Goal: Task Accomplishment & Management: Complete application form

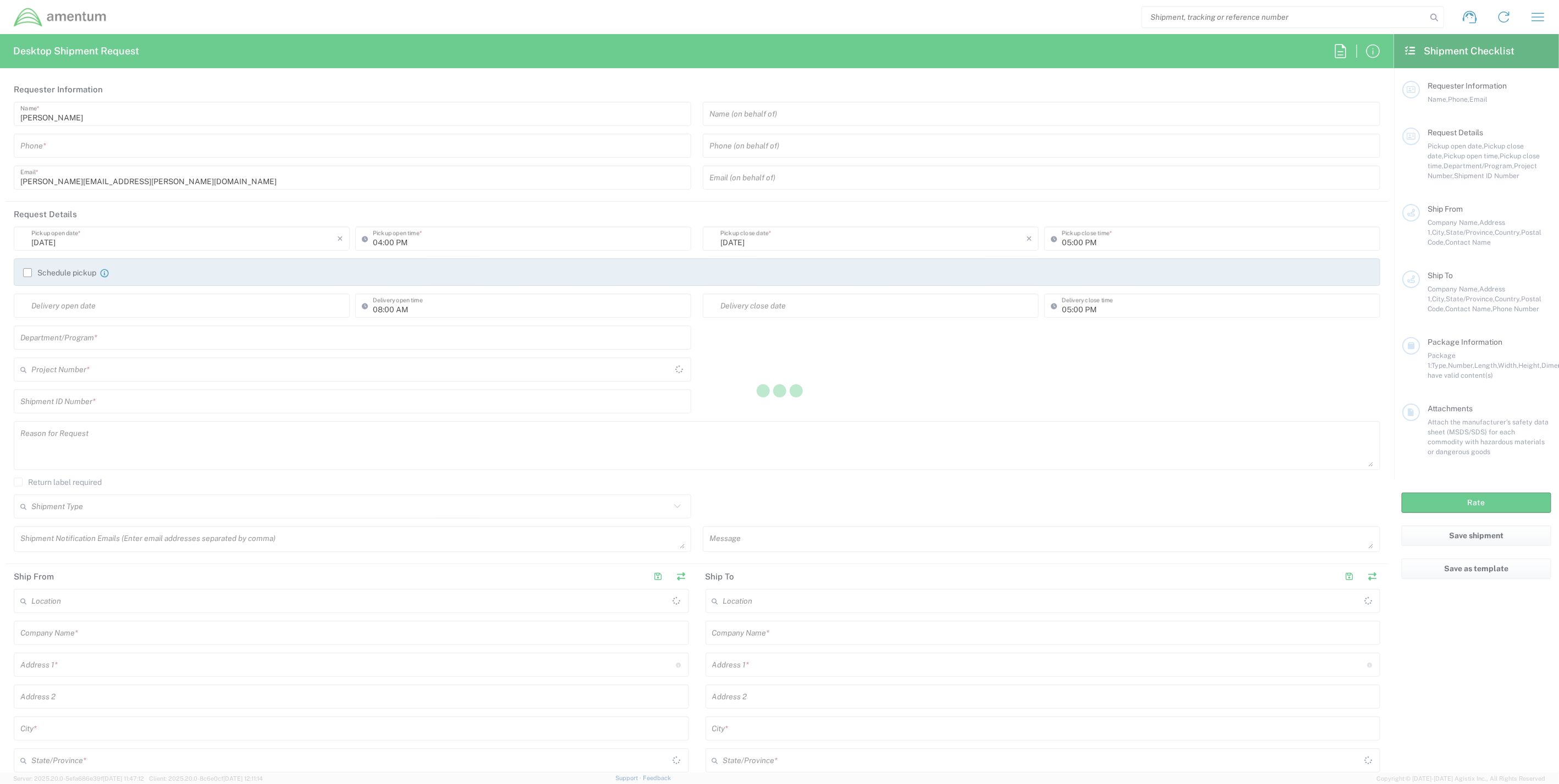
type input "[GEOGRAPHIC_DATA]"
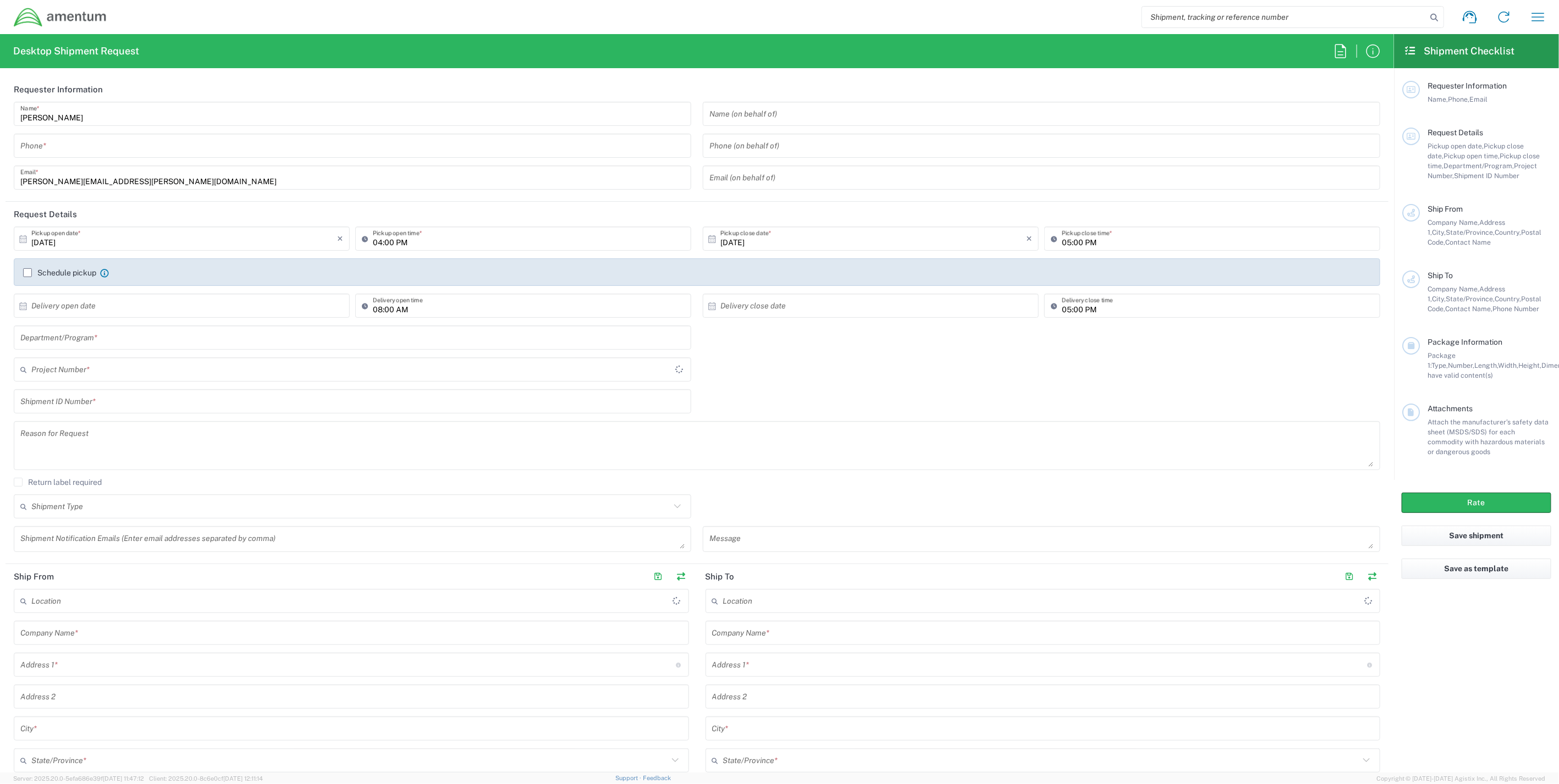
type input "IT - Support"
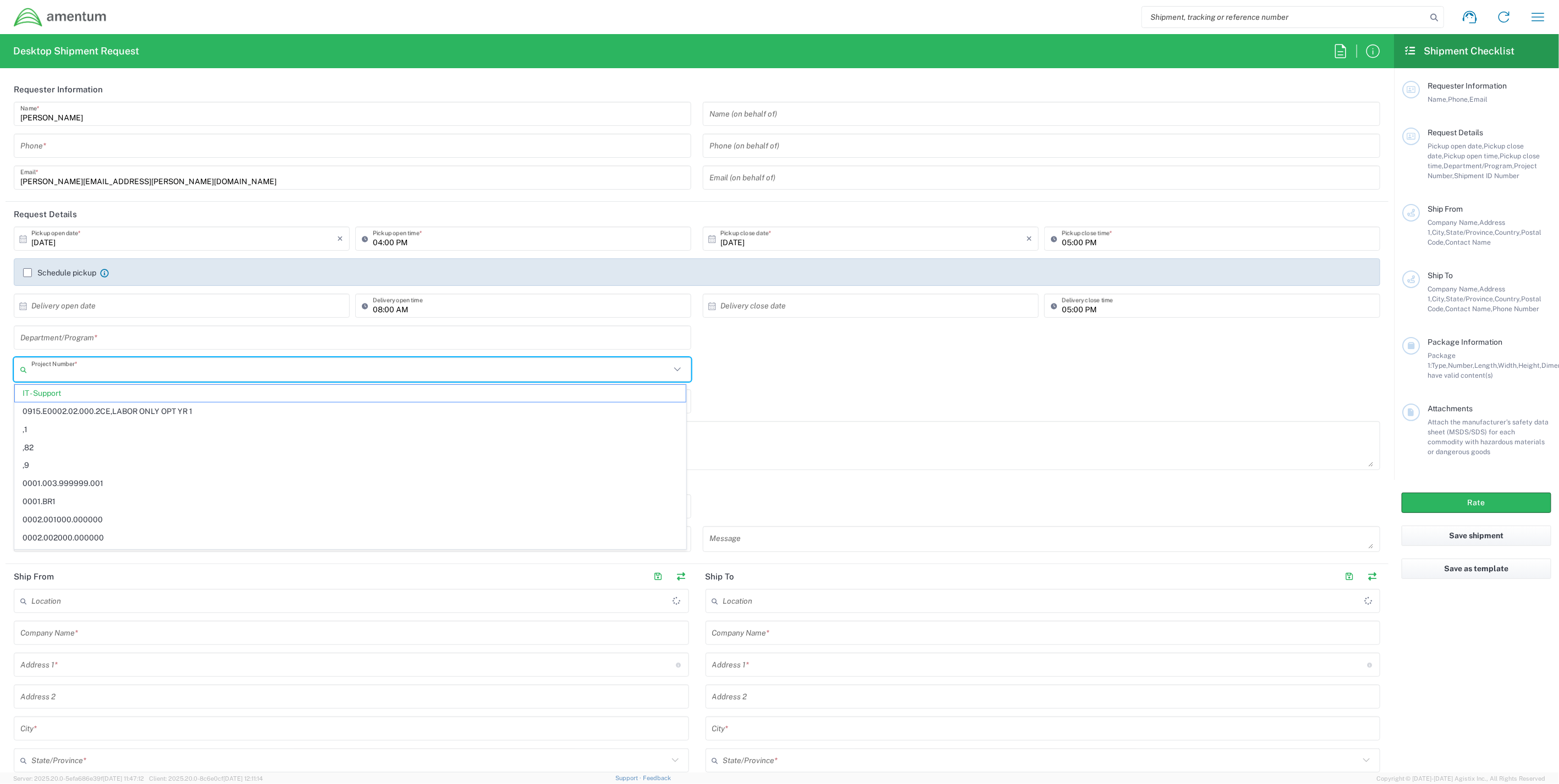
click at [101, 371] on input "text" at bounding box center [351, 370] width 639 height 19
paste input "401J.00.00.F.PMO01.0000"
type input "401J.00.00.F.PMO01.0000"
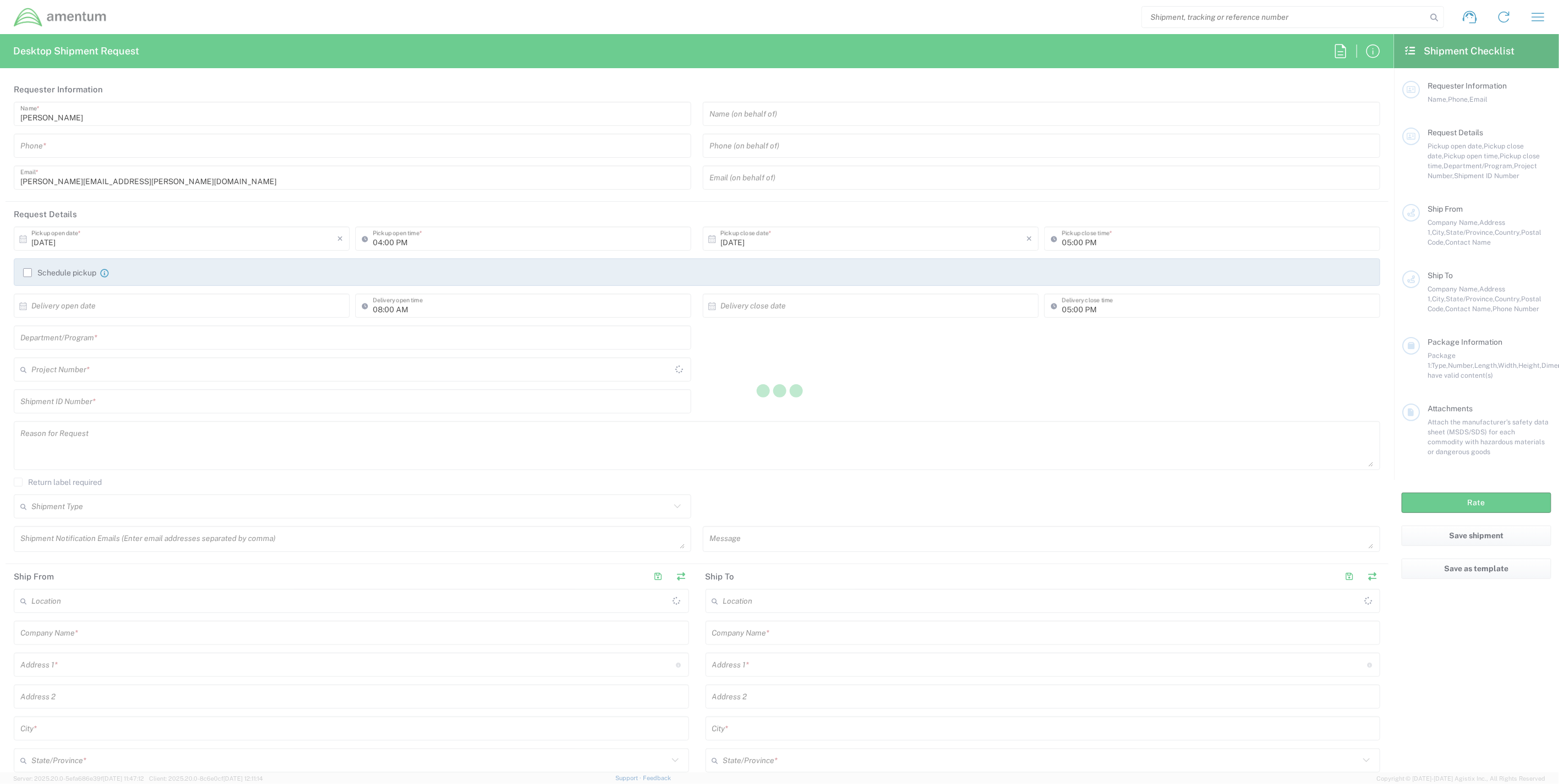
type input "[GEOGRAPHIC_DATA]"
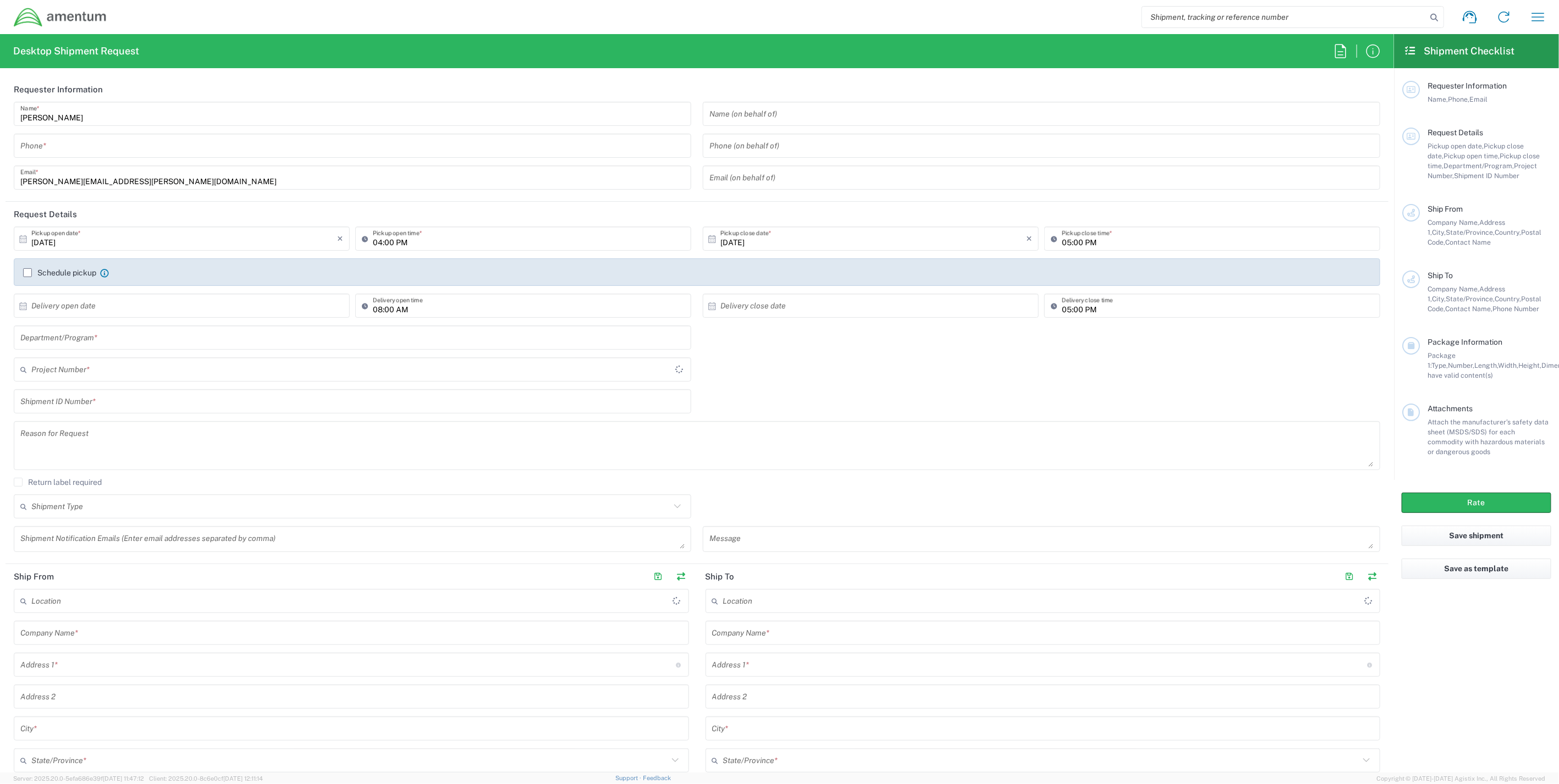
type input "IT - Support"
click at [93, 370] on input "text" at bounding box center [351, 370] width 639 height 19
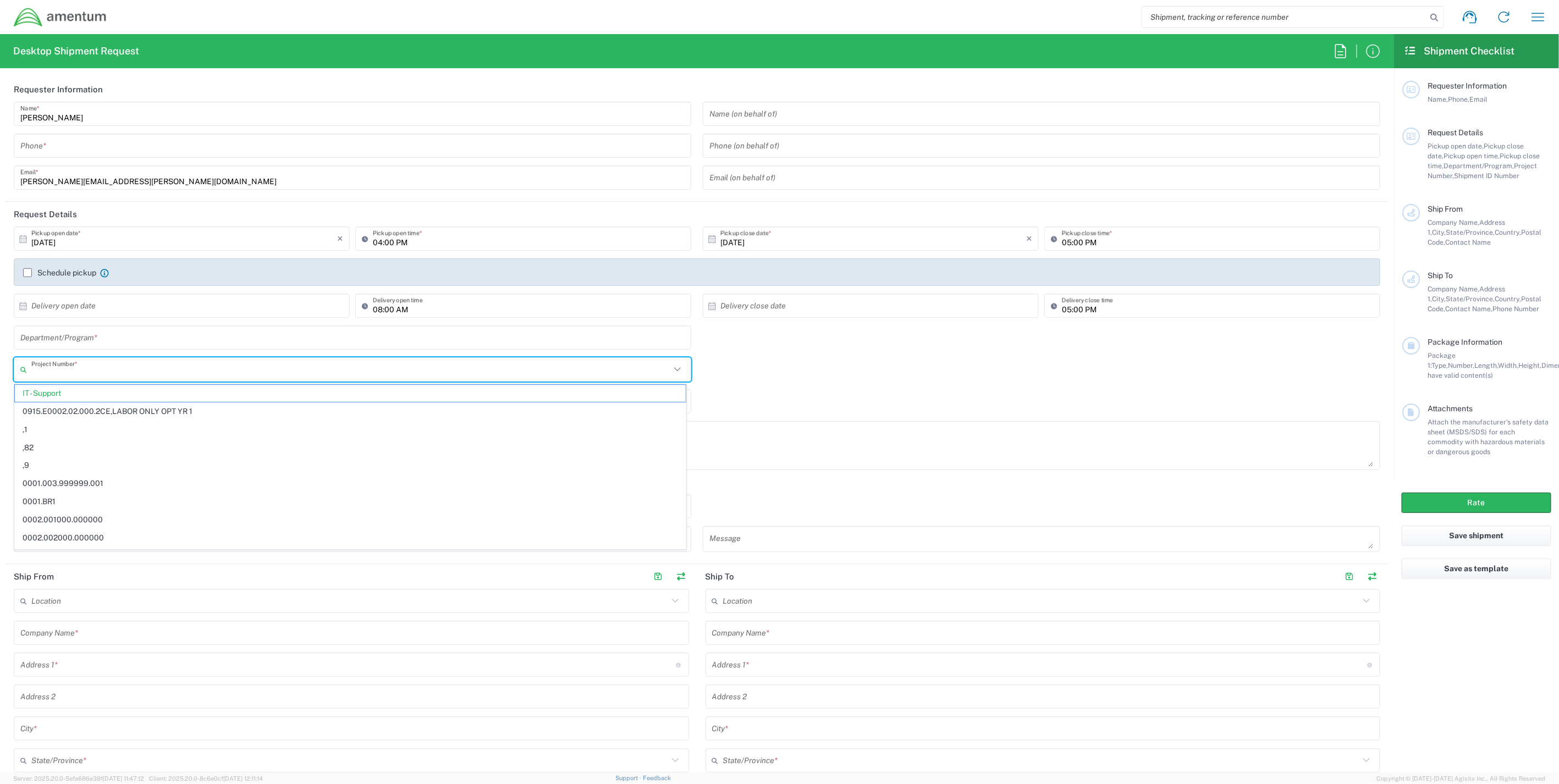
click at [85, 373] on input "text" at bounding box center [351, 370] width 639 height 19
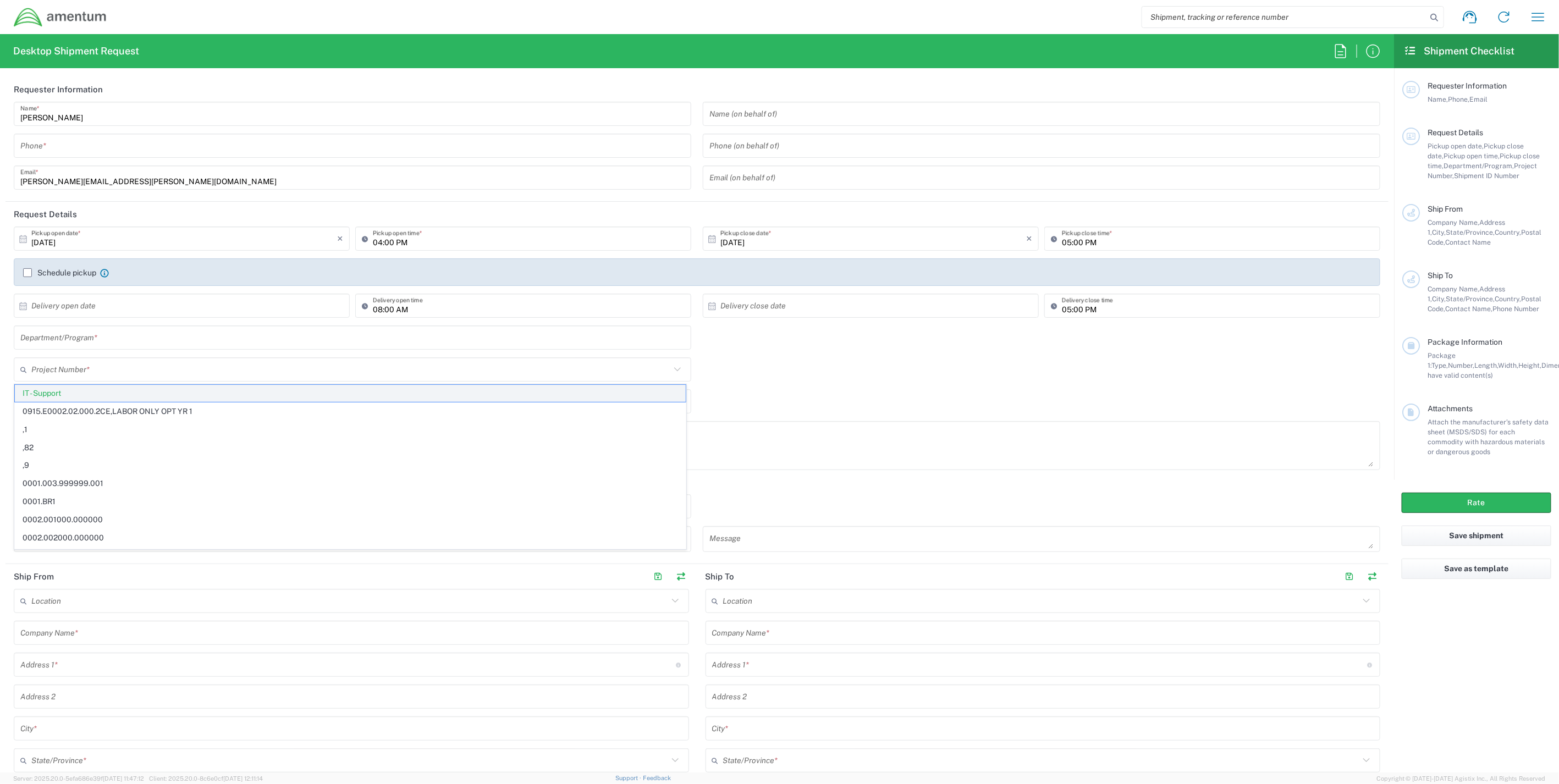
click at [87, 392] on span "IT - Support" at bounding box center [350, 393] width 671 height 17
click at [100, 370] on input "text" at bounding box center [353, 370] width 644 height 19
paste input "401J.00.00.F"
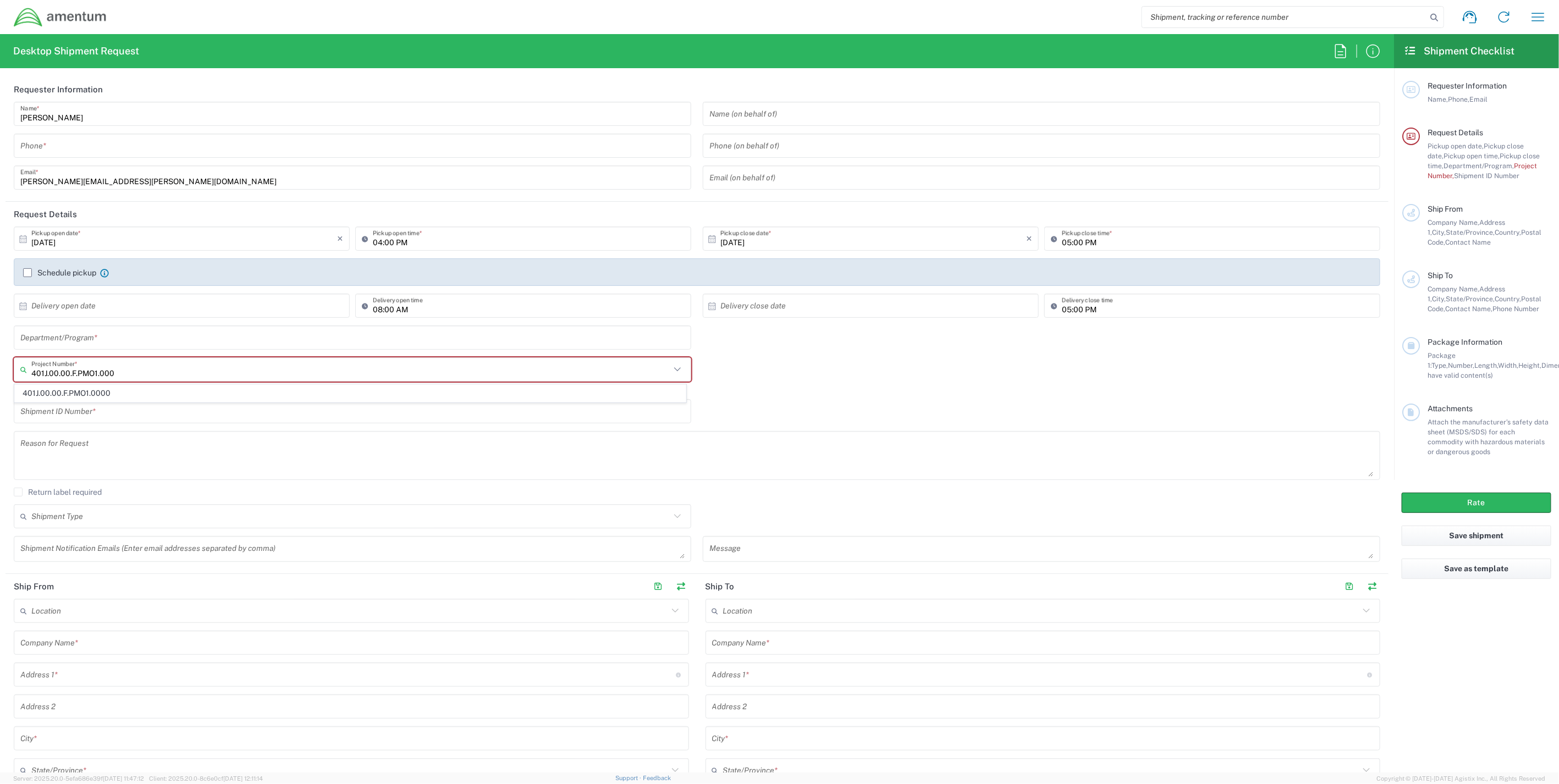
type input "401J.00.00.F.PMO1.0000"
drag, startPoint x: 125, startPoint y: 371, endPoint x: -3, endPoint y: 364, distance: 128.2
click at [0, 364] on html "Shipment request Shipment tracking Shipment estimator Desktop shipment request …" at bounding box center [780, 392] width 1559 height 784
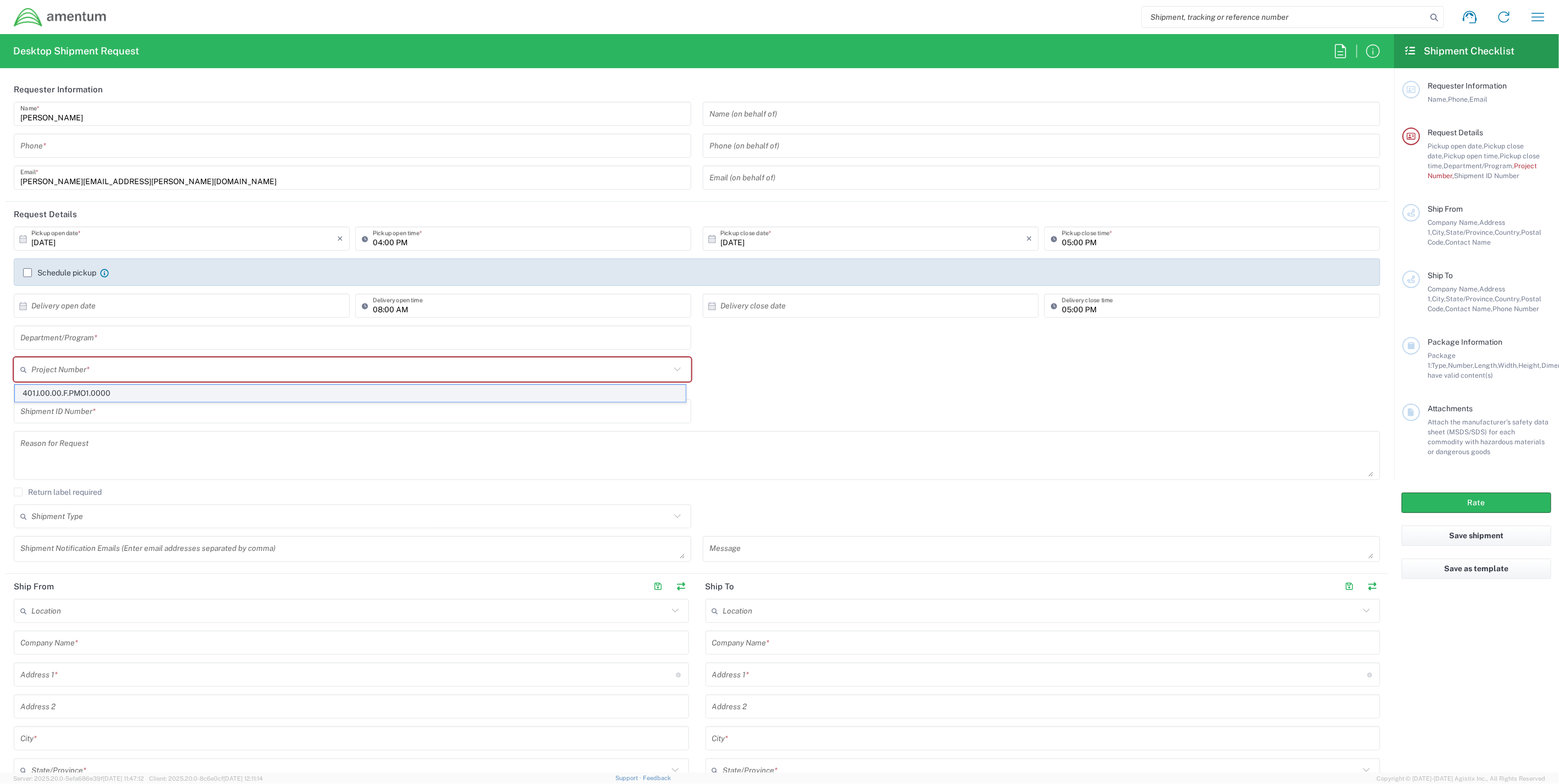
click at [136, 394] on span "401J.00.00.F.PMO1.0000" at bounding box center [350, 393] width 671 height 17
type input "401J.00.00.F.PMO1.0000"
drag, startPoint x: 137, startPoint y: 370, endPoint x: 88, endPoint y: 368, distance: 49.0
click at [88, 368] on input "text" at bounding box center [353, 370] width 644 height 19
